Goal: Information Seeking & Learning: Learn about a topic

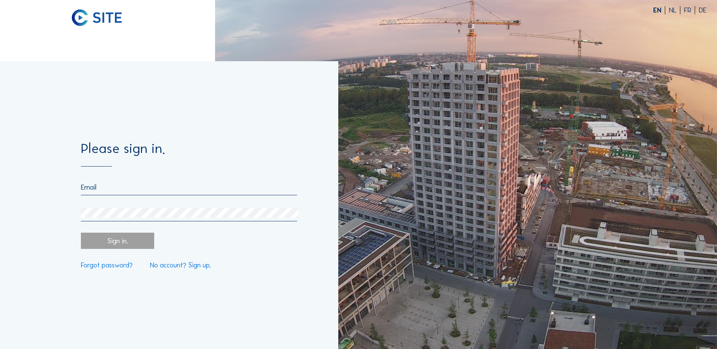
click at [111, 186] on input "email" at bounding box center [189, 187] width 216 height 8
type input "[PERSON_NAME][EMAIL_ADDRESS][PERSON_NAME][DOMAIN_NAME]"
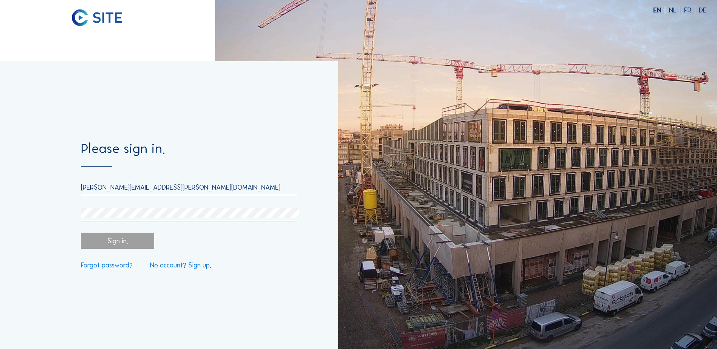
click at [127, 208] on div "[PERSON_NAME][EMAIL_ADDRESS][PERSON_NAME][DOMAIN_NAME]" at bounding box center [189, 202] width 216 height 38
click at [127, 242] on div "Sign in." at bounding box center [117, 241] width 73 height 16
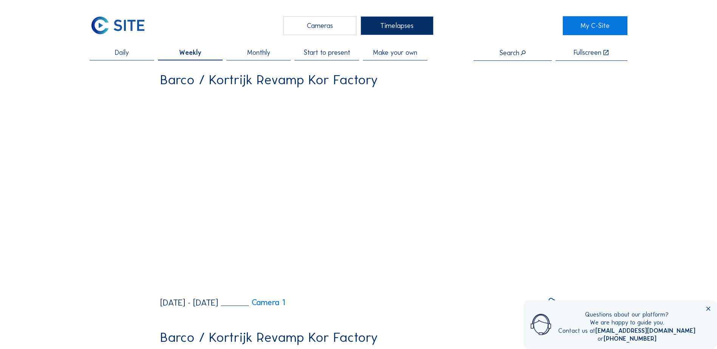
click at [398, 25] on div "Timelapses" at bounding box center [397, 25] width 73 height 19
click at [341, 56] on span "Start to present" at bounding box center [327, 52] width 47 height 7
click at [708, 310] on icon at bounding box center [708, 309] width 7 height 7
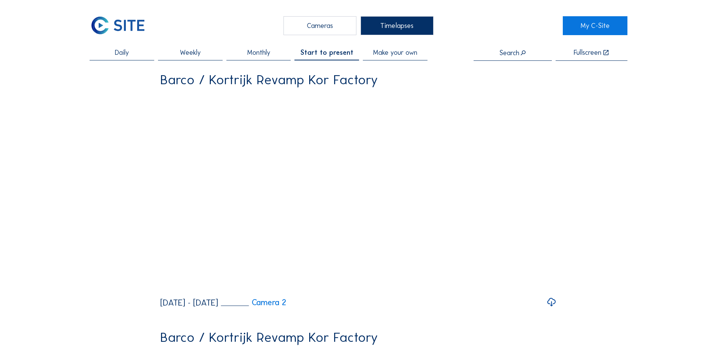
click at [557, 309] on icon at bounding box center [552, 302] width 10 height 12
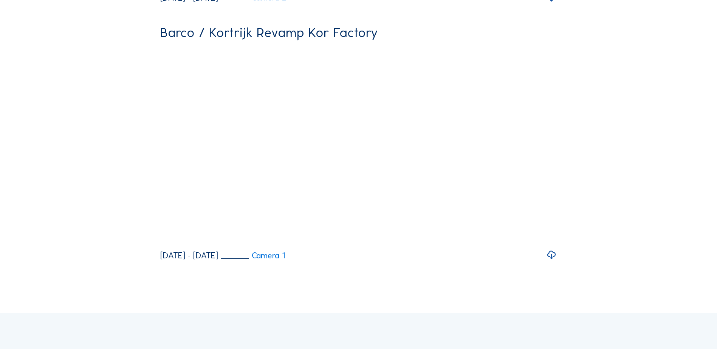
scroll to position [324, 0]
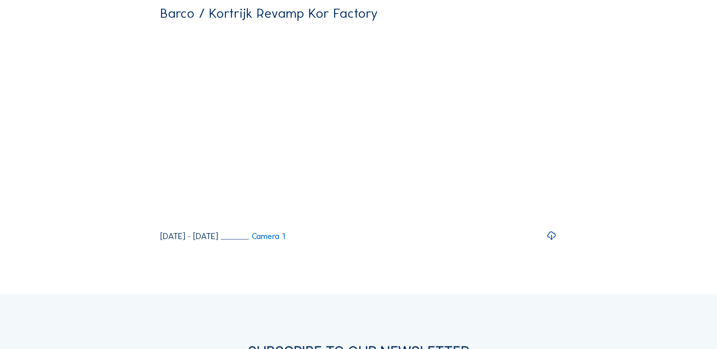
click at [553, 242] on icon at bounding box center [552, 236] width 10 height 12
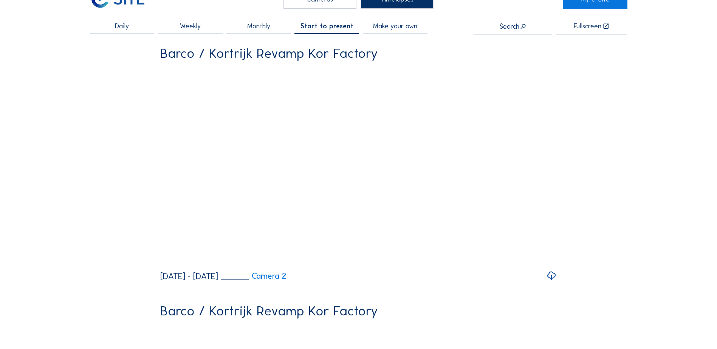
scroll to position [22, 0]
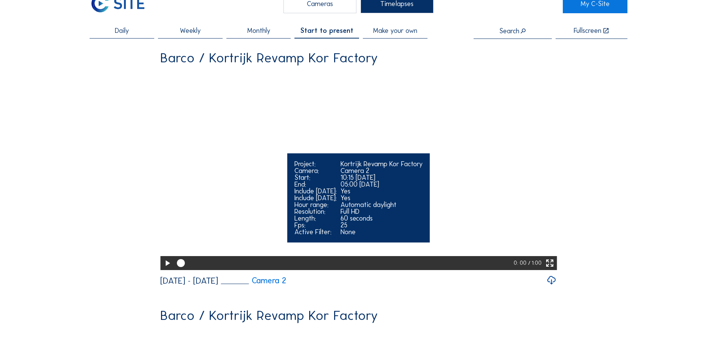
click at [167, 270] on icon at bounding box center [167, 264] width 9 height 12
click at [166, 270] on icon at bounding box center [167, 264] width 9 height 12
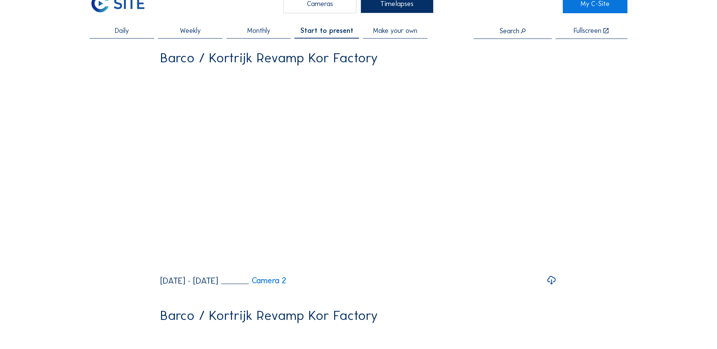
click at [305, 7] on div "Cameras" at bounding box center [320, 3] width 73 height 19
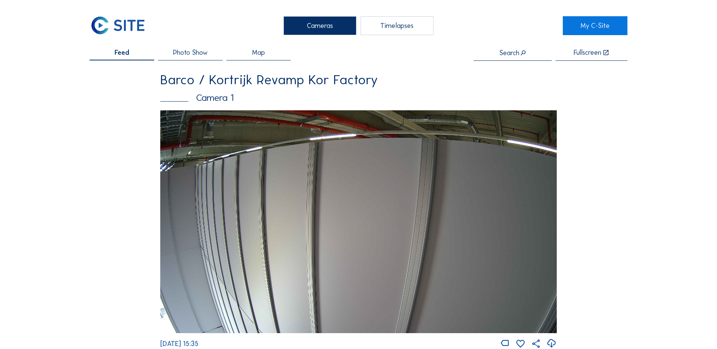
click at [194, 53] on span "Photo Show" at bounding box center [190, 52] width 34 height 7
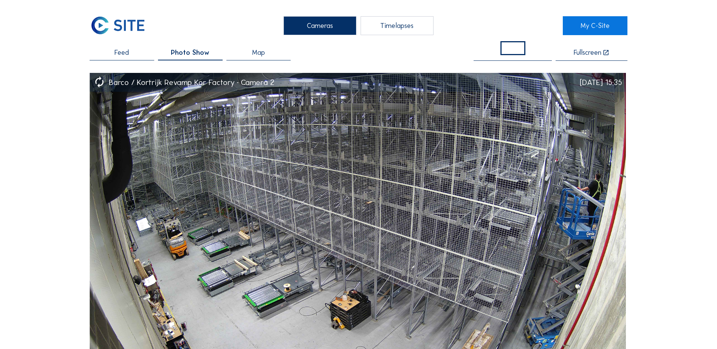
click at [257, 51] on span "Map" at bounding box center [258, 52] width 13 height 7
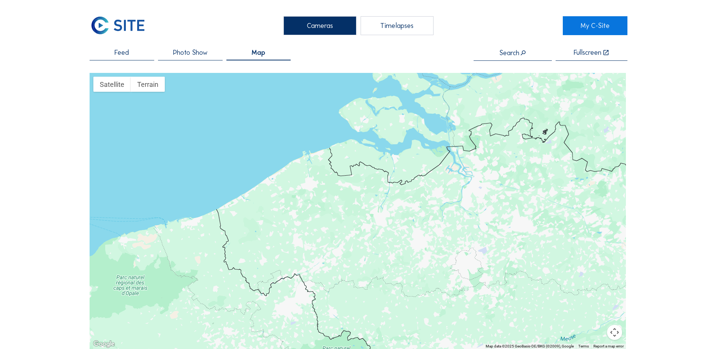
click at [197, 53] on span "Photo Show" at bounding box center [190, 52] width 34 height 7
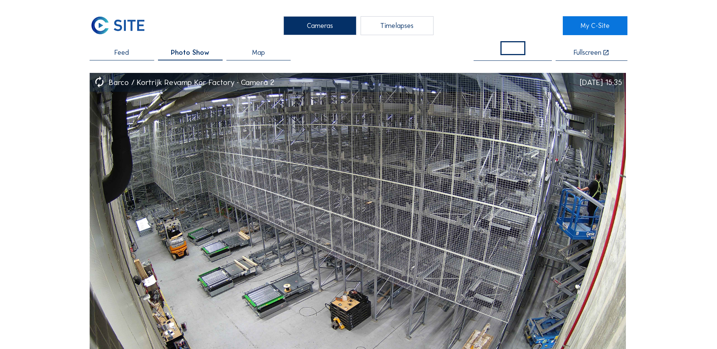
click at [310, 26] on div "Cameras" at bounding box center [320, 25] width 73 height 19
click at [520, 48] on span at bounding box center [513, 48] width 25 height 14
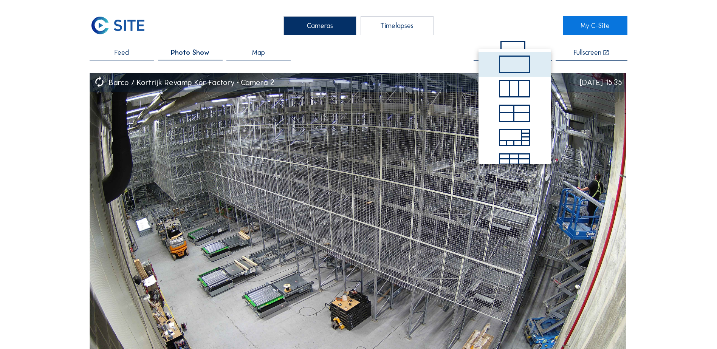
click at [122, 50] on span "Feed" at bounding box center [122, 52] width 14 height 7
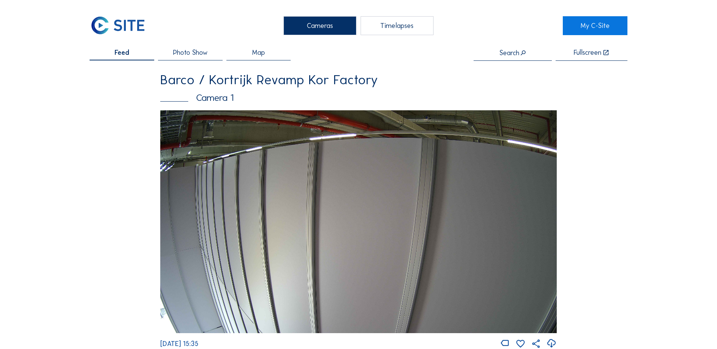
click at [225, 95] on div "Camera 1" at bounding box center [358, 97] width 397 height 9
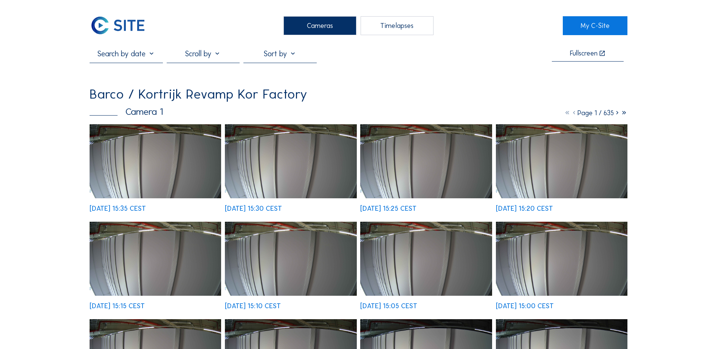
click at [126, 56] on input "text" at bounding box center [126, 53] width 73 height 9
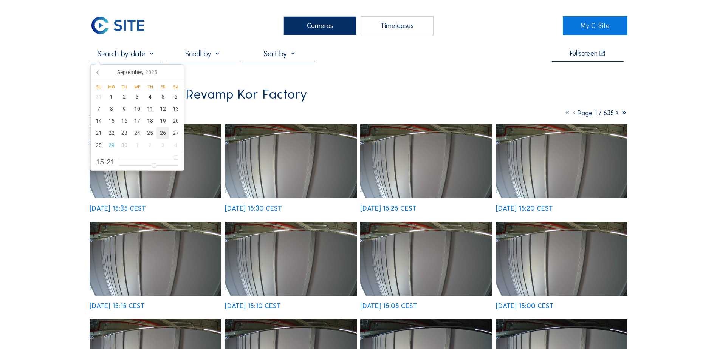
click at [160, 133] on div "26" at bounding box center [163, 133] width 13 height 12
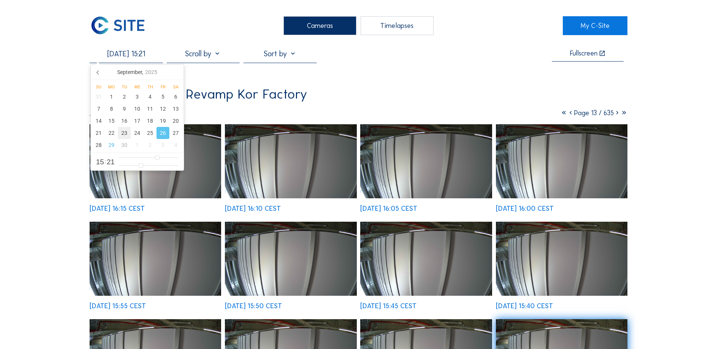
click at [127, 132] on div "23" at bounding box center [124, 133] width 13 height 12
type input "[DATE] 15:21"
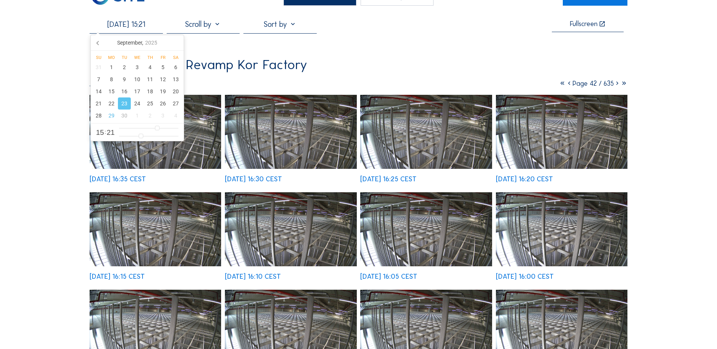
scroll to position [28, 0]
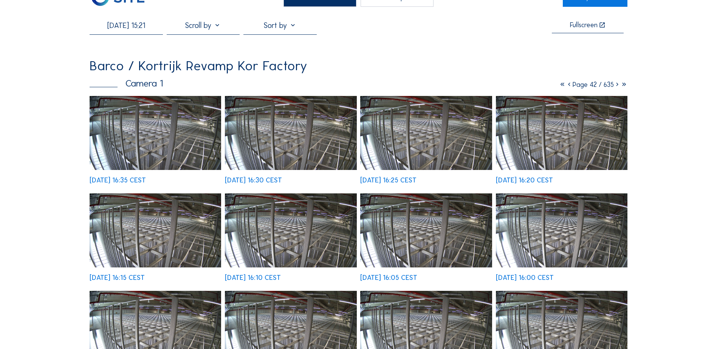
drag, startPoint x: 191, startPoint y: 116, endPoint x: 176, endPoint y: 124, distance: 16.9
click at [176, 124] on img at bounding box center [156, 133] width 132 height 74
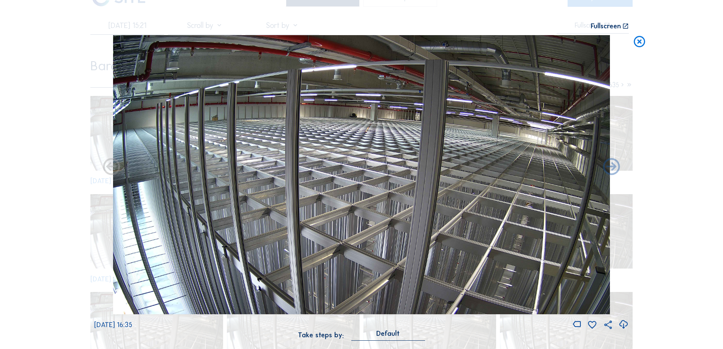
click at [622, 325] on icon at bounding box center [624, 325] width 10 height 12
click at [701, 46] on div "Scroll to travel through time | Press 'Alt' Button + Scroll to Zoom | Click and…" at bounding box center [361, 174] width 723 height 349
click at [641, 43] on icon at bounding box center [640, 42] width 14 height 14
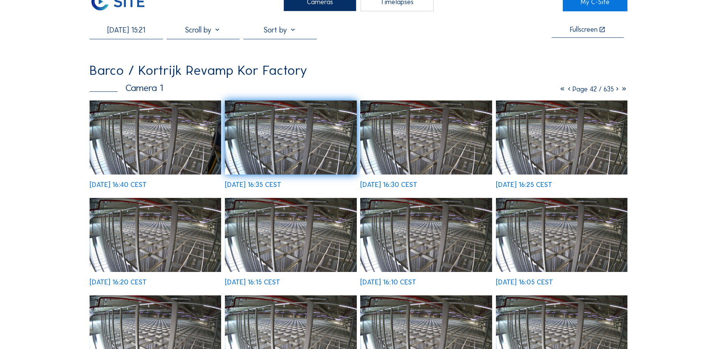
scroll to position [0, 0]
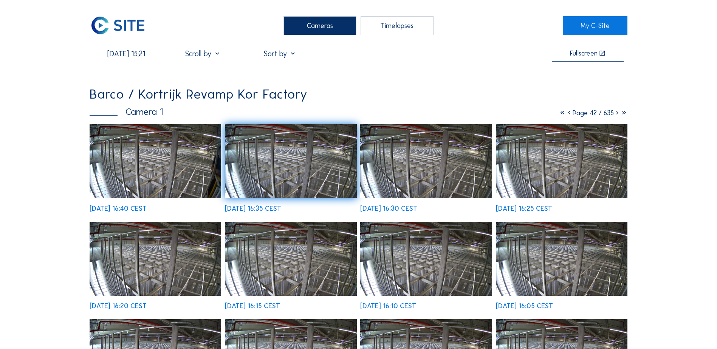
click at [326, 19] on div "Cameras" at bounding box center [320, 25] width 73 height 19
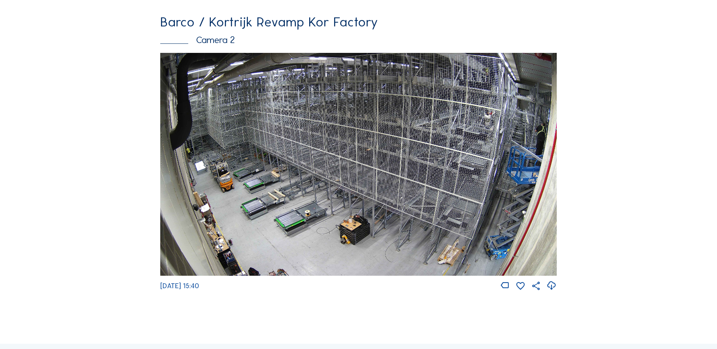
scroll to position [358, 0]
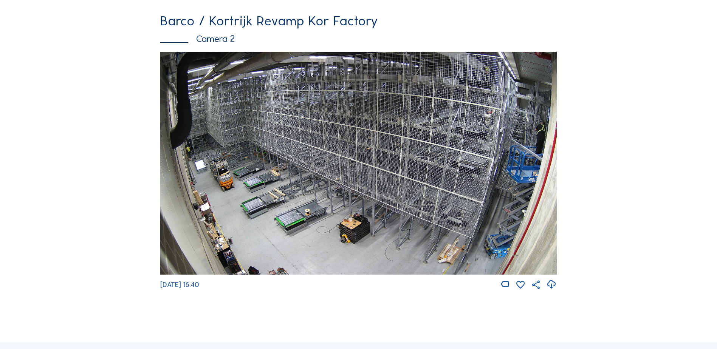
click at [540, 229] on img at bounding box center [358, 163] width 397 height 223
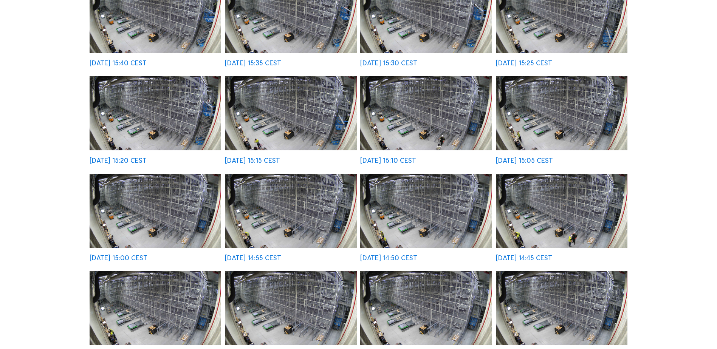
scroll to position [189, 0]
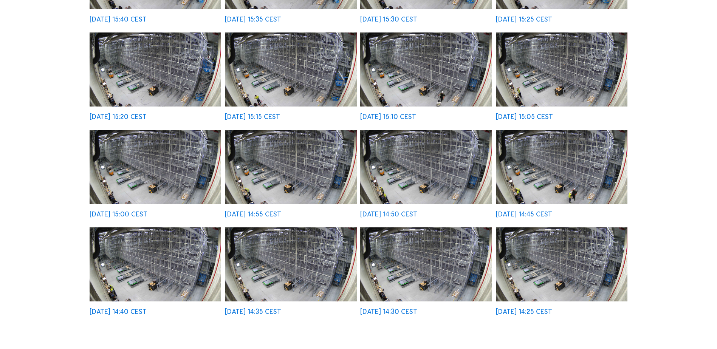
click at [581, 179] on img at bounding box center [562, 167] width 132 height 74
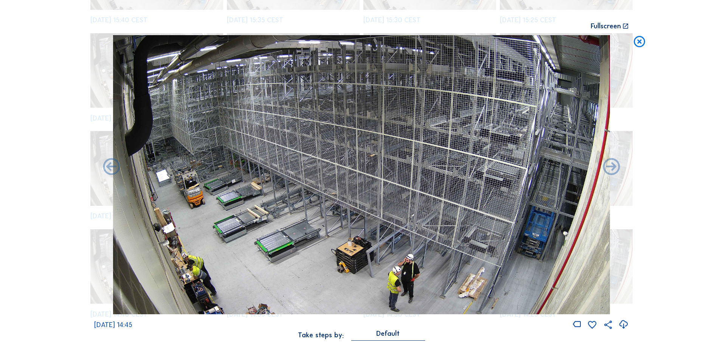
click at [642, 43] on icon at bounding box center [640, 42] width 14 height 14
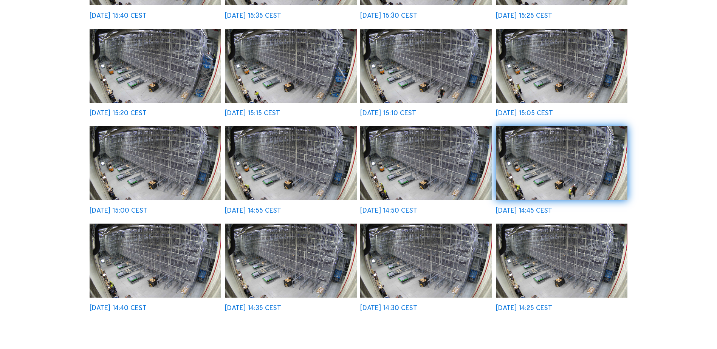
scroll to position [207, 0]
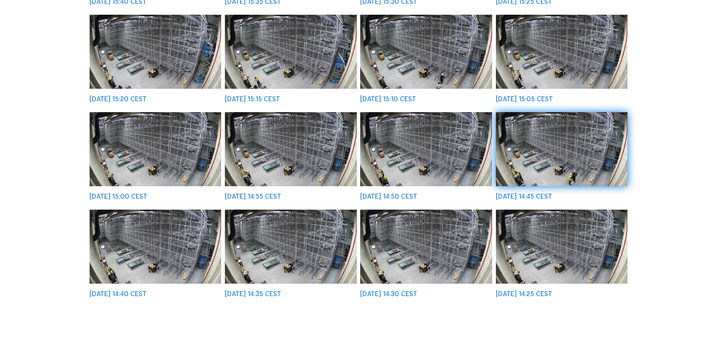
click at [410, 139] on img at bounding box center [426, 149] width 132 height 74
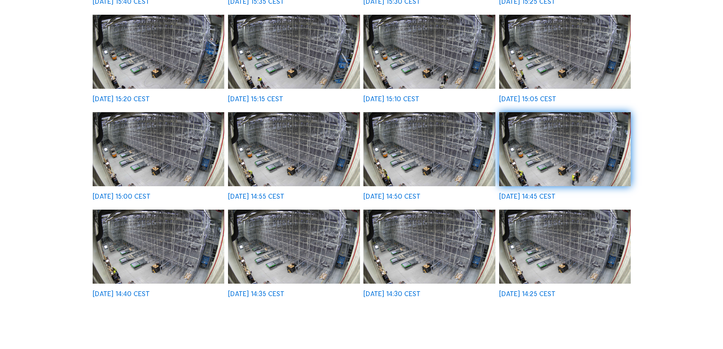
scroll to position [208, 0]
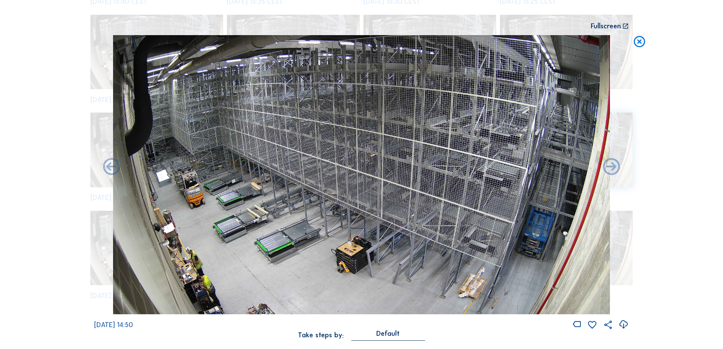
click at [640, 44] on icon at bounding box center [640, 42] width 14 height 14
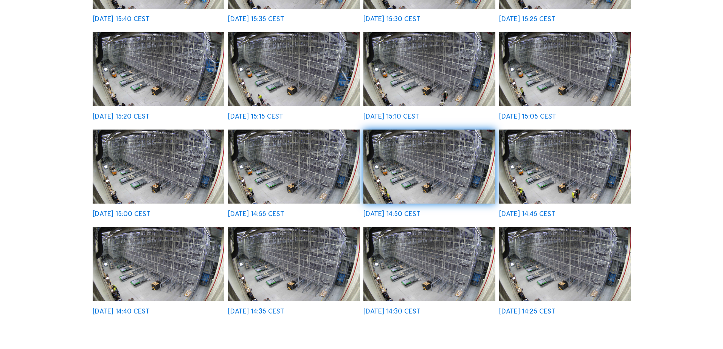
scroll to position [207, 0]
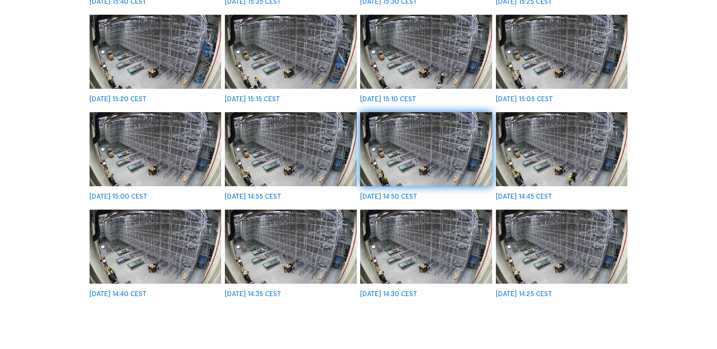
click at [304, 152] on img at bounding box center [291, 149] width 132 height 74
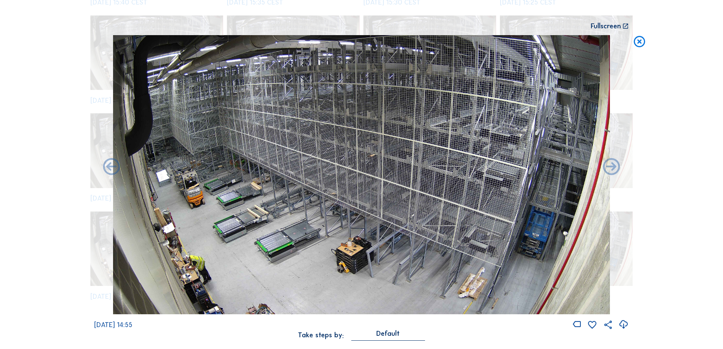
click at [624, 323] on icon at bounding box center [624, 325] width 10 height 12
